Goal: Check status: Check status

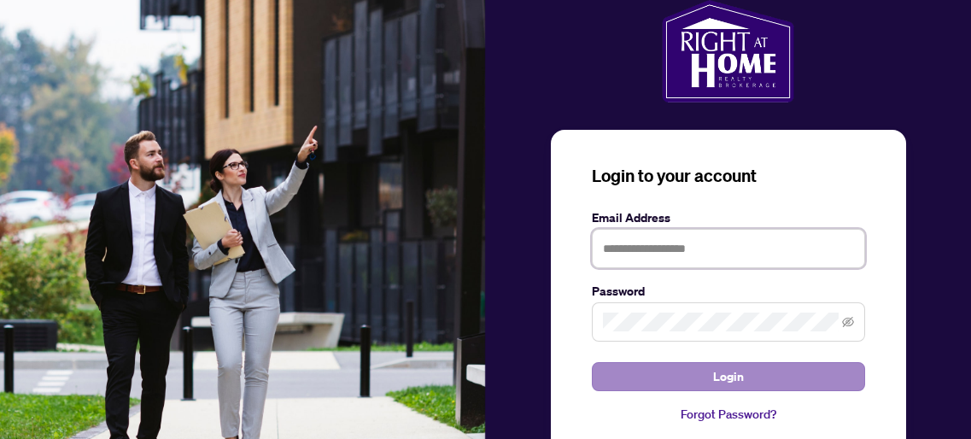
type input "**********"
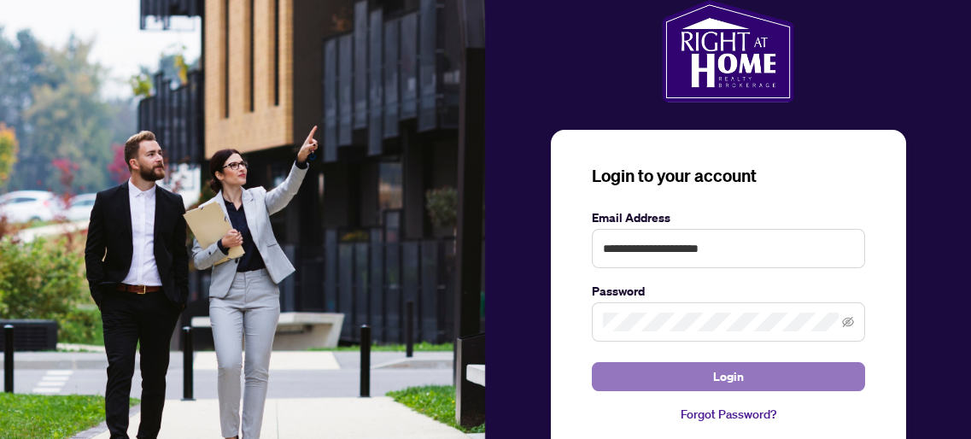
click at [708, 366] on button "Login" at bounding box center [728, 376] width 273 height 29
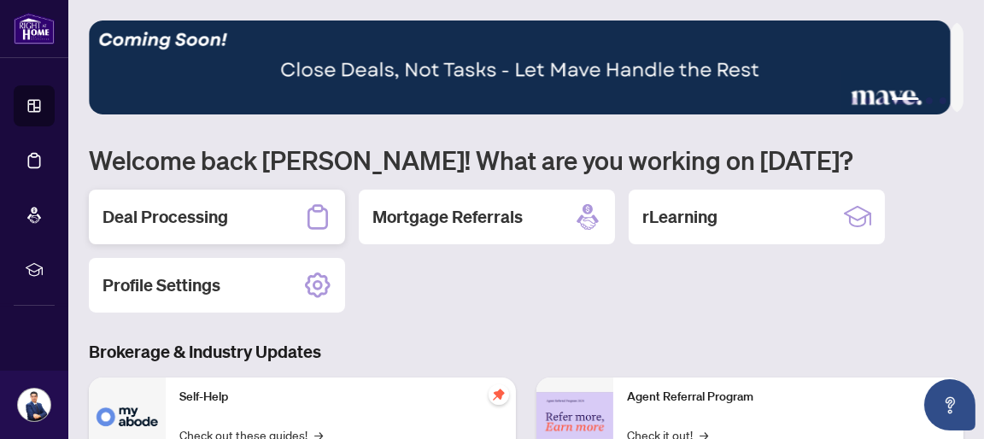
click at [150, 222] on h2 "Deal Processing" at bounding box center [165, 217] width 126 height 24
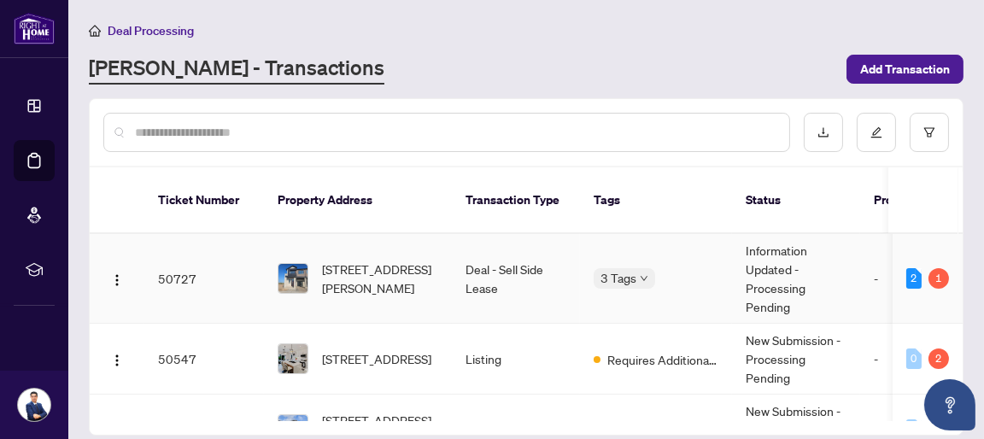
click at [780, 258] on td "Information Updated - Processing Pending" at bounding box center [796, 279] width 128 height 90
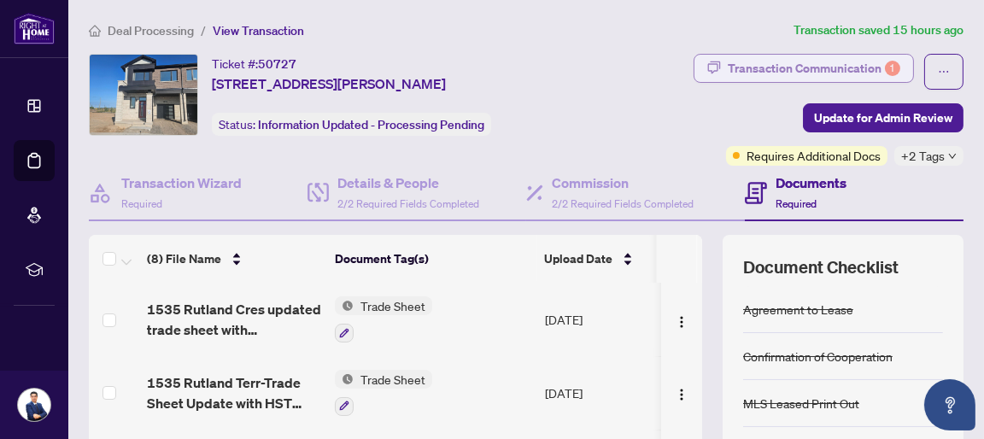
click at [809, 70] on div "Transaction Communication 1" at bounding box center [814, 68] width 172 height 27
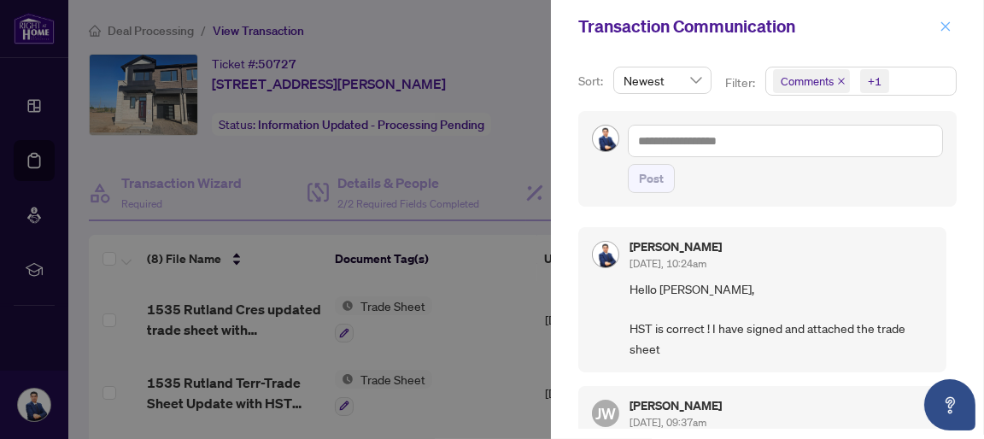
click at [947, 23] on icon "close" at bounding box center [945, 26] width 12 height 12
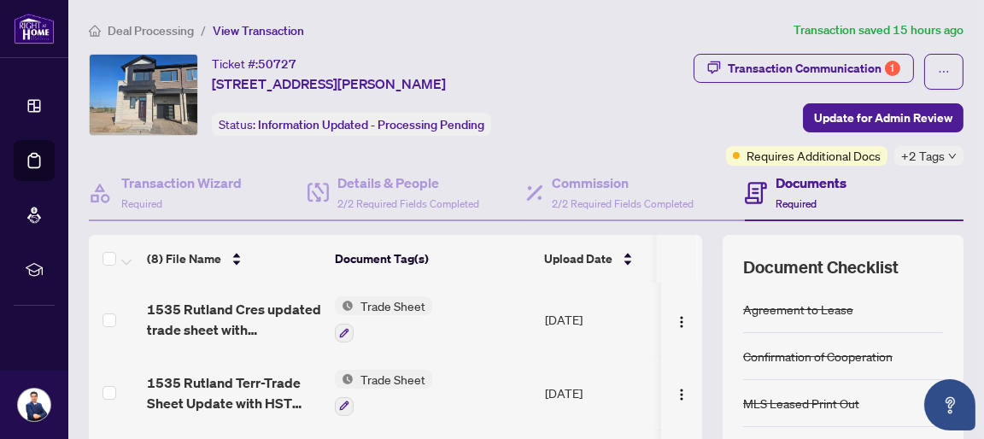
click at [928, 156] on span "+2 Tags" at bounding box center [923, 156] width 44 height 20
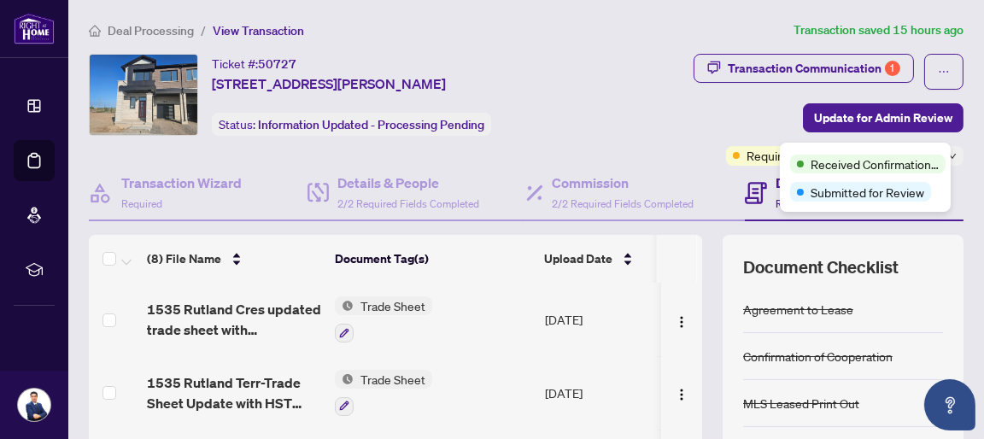
click at [619, 129] on div "Transaction Communication 1 Update for Admin Review Requires Additional Docs +2…" at bounding box center [780, 110] width 368 height 112
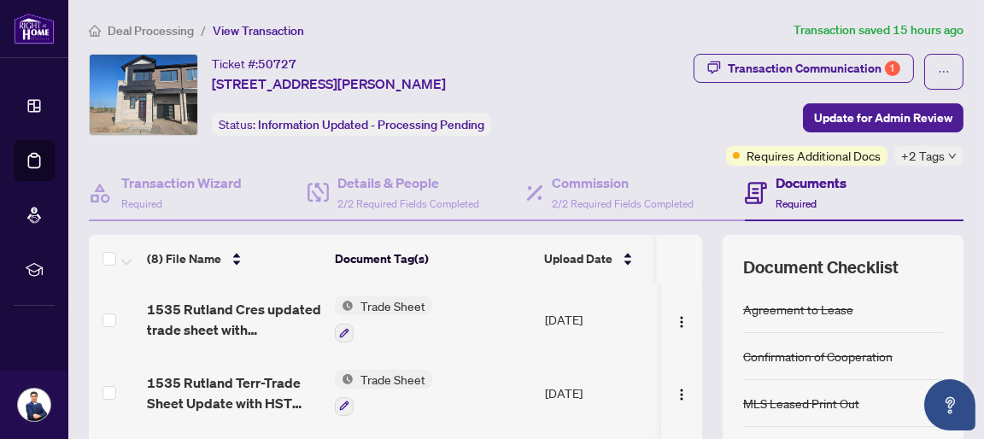
click at [671, 122] on div "Transaction Communication 1 Update for Admin Review Requires Additional Docs +2…" at bounding box center [780, 110] width 368 height 112
click at [612, 24] on ol "Deal Processing / View Transaction" at bounding box center [438, 30] width 698 height 20
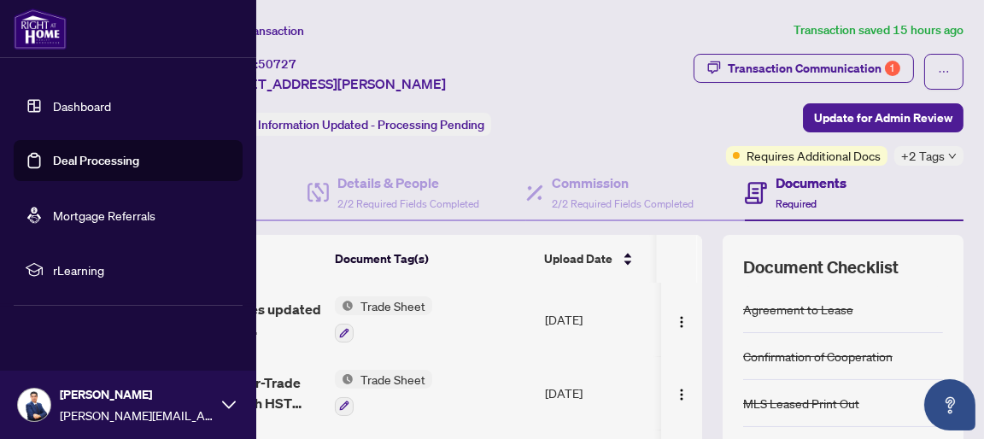
click at [87, 108] on link "Dashboard" at bounding box center [82, 105] width 58 height 15
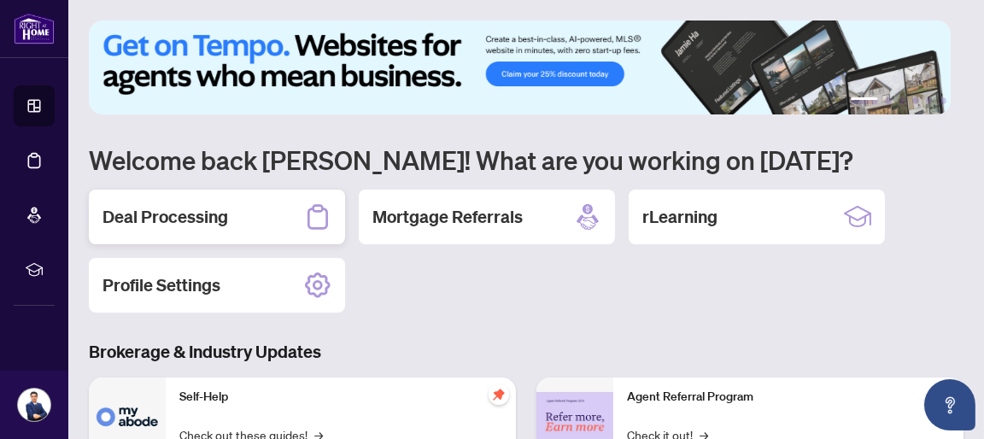
click at [206, 229] on div "Deal Processing" at bounding box center [217, 217] width 256 height 55
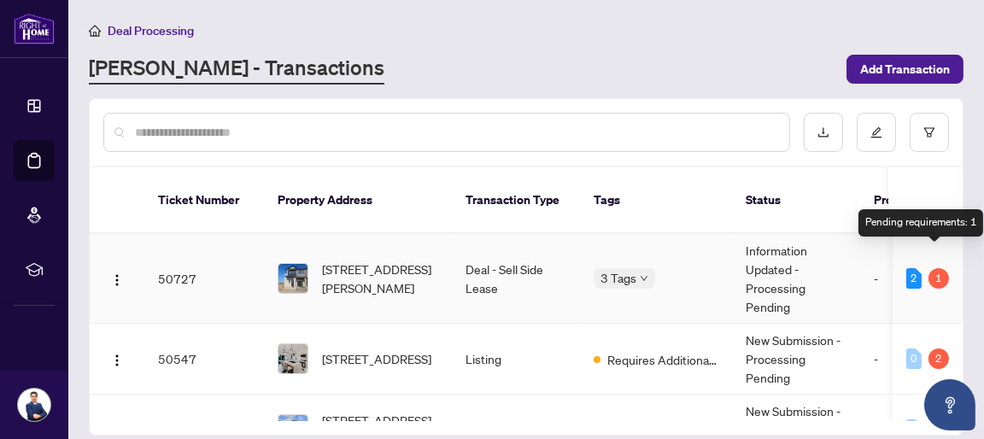
click at [938, 268] on div "1" at bounding box center [938, 278] width 20 height 20
click at [910, 268] on div "2" at bounding box center [913, 278] width 15 height 20
click at [941, 268] on div "1" at bounding box center [938, 278] width 20 height 20
click at [725, 260] on td "3 Tags" at bounding box center [656, 279] width 152 height 90
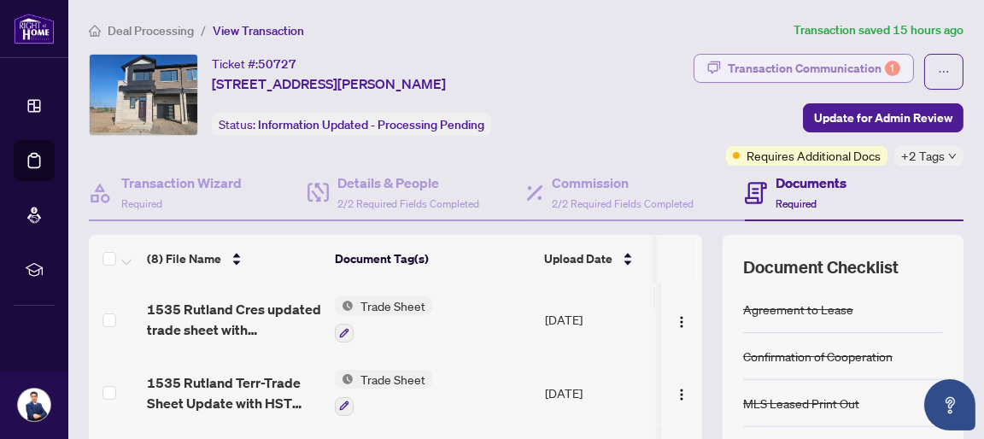
click at [813, 68] on div "Transaction Communication 1" at bounding box center [814, 68] width 172 height 27
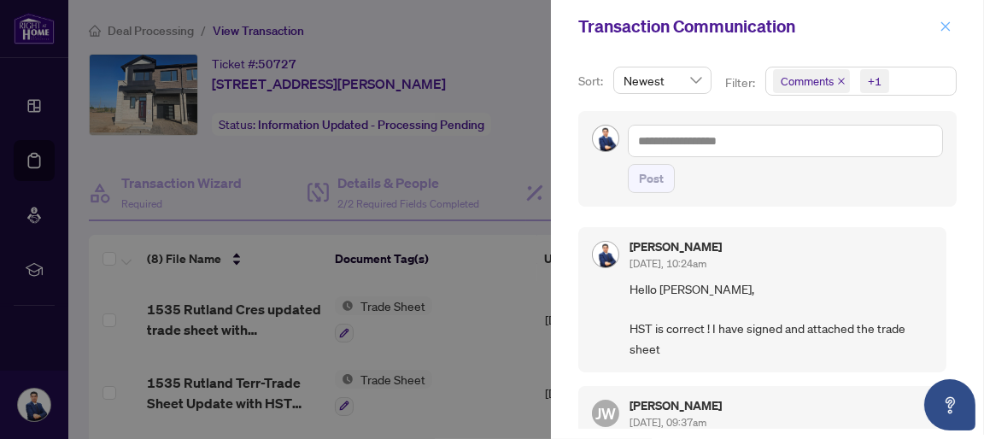
click at [947, 28] on icon "close" at bounding box center [945, 25] width 9 height 9
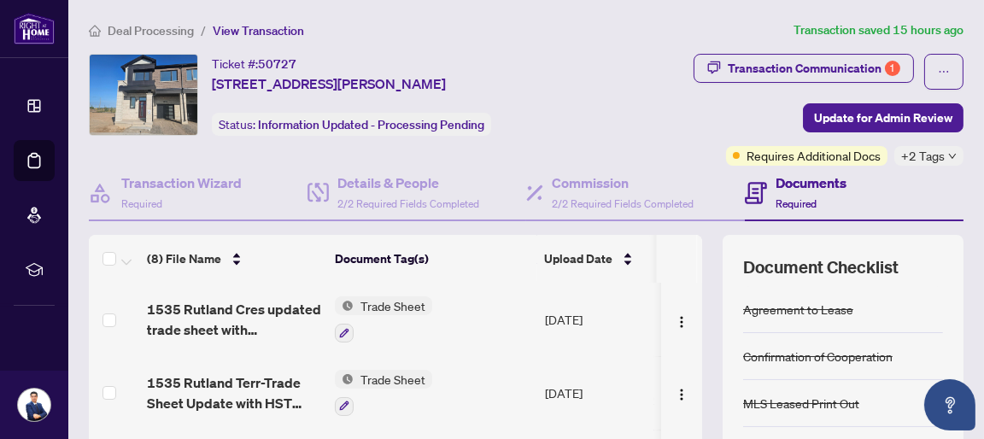
click at [636, 133] on div "Transaction Communication 1 Update for Admin Review Requires Additional Docs +2…" at bounding box center [780, 110] width 368 height 112
